Goal: Information Seeking & Learning: Learn about a topic

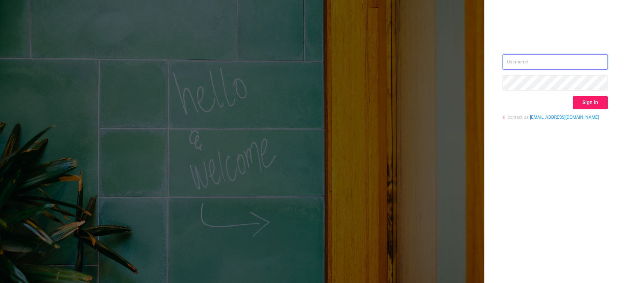
type input "[PERSON_NAME][EMAIL_ADDRESS][DOMAIN_NAME]"
click at [599, 102] on button "Sign in" at bounding box center [590, 102] width 35 height 13
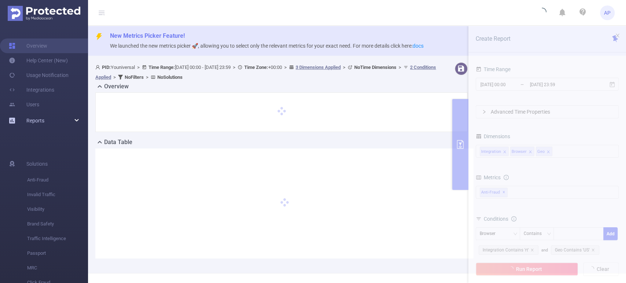
click at [77, 117] on div "Reports" at bounding box center [44, 120] width 88 height 15
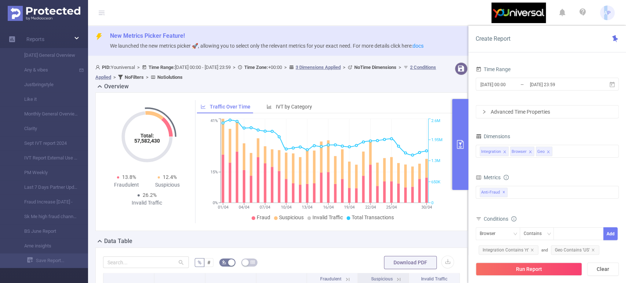
click at [606, 12] on span "AP" at bounding box center [607, 13] width 7 height 15
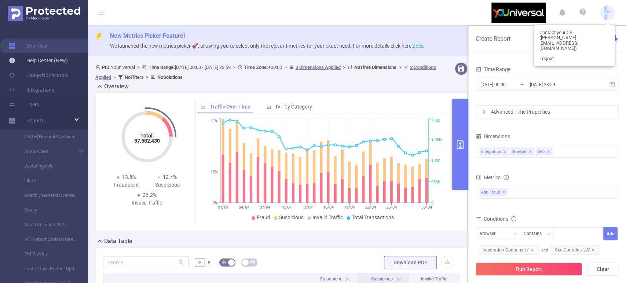
click at [47, 59] on link "Help Center (New)" at bounding box center [38, 60] width 59 height 15
